Goal: Transaction & Acquisition: Book appointment/travel/reservation

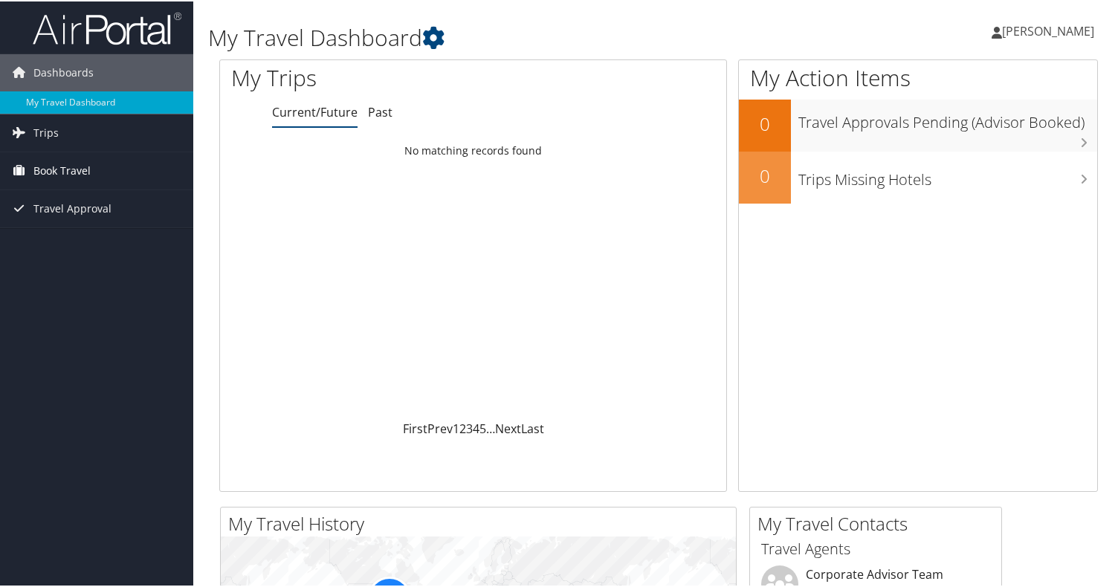
click at [54, 173] on span "Book Travel" at bounding box center [61, 169] width 57 height 37
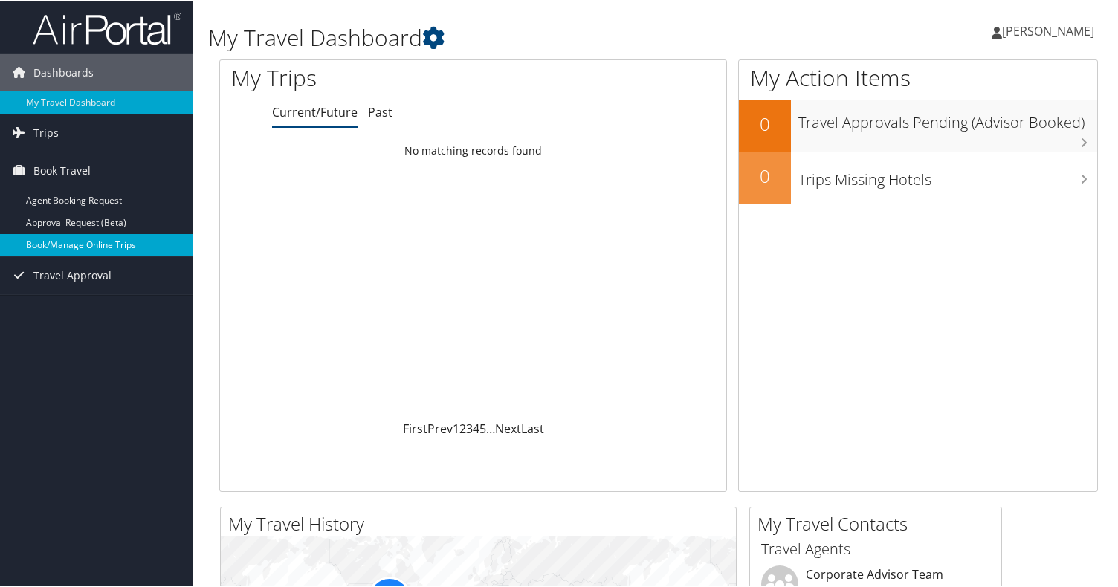
click at [82, 244] on link "Book/Manage Online Trips" at bounding box center [96, 244] width 193 height 22
